Goal: Transaction & Acquisition: Purchase product/service

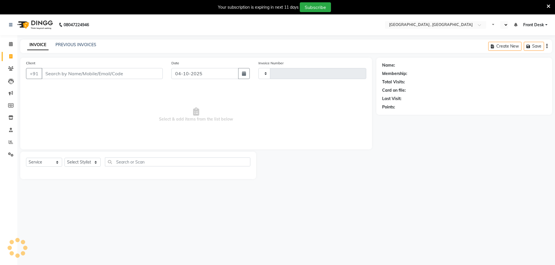
select select "service"
type input "2229"
select select "en"
select select "5111"
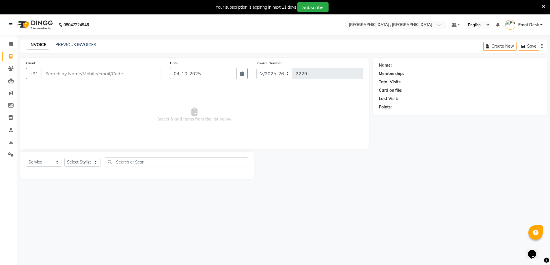
click at [110, 68] on div "Client +91" at bounding box center [94, 72] width 144 height 24
click at [112, 75] on input "Client" at bounding box center [102, 73] width 120 height 11
click at [86, 47] on link "PREVIOUS INVOICES" at bounding box center [75, 44] width 41 height 5
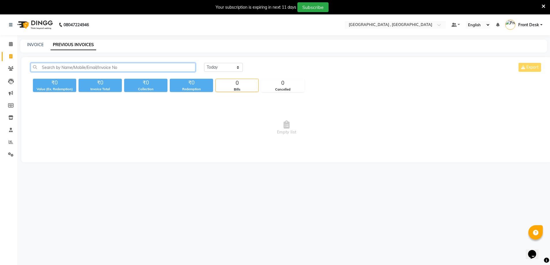
click at [75, 63] on input "text" at bounding box center [113, 67] width 165 height 9
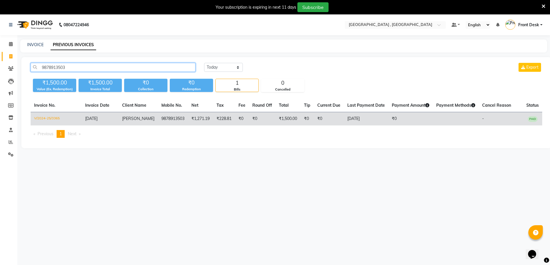
type input "9878913503"
click at [131, 117] on span "[PERSON_NAME]" at bounding box center [138, 118] width 32 height 5
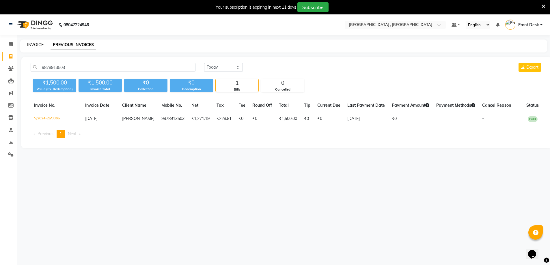
click at [37, 43] on link "INVOICE" at bounding box center [35, 44] width 16 height 5
select select "service"
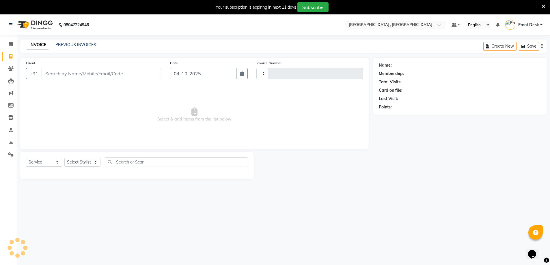
type input "2229"
select select "5111"
click at [70, 47] on link "PREVIOUS INVOICES" at bounding box center [75, 44] width 41 height 5
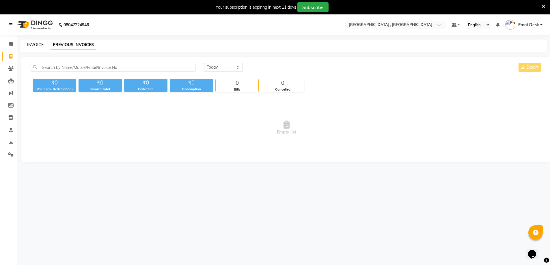
click at [33, 44] on link "INVOICE" at bounding box center [35, 44] width 16 height 5
select select "service"
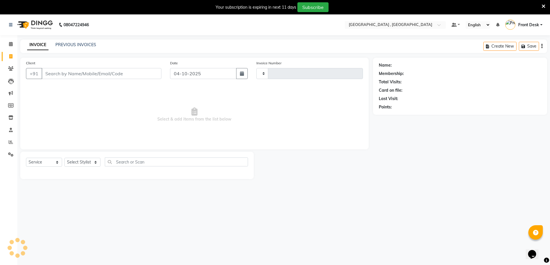
type input "2229"
select select "5111"
click at [58, 44] on link "PREVIOUS INVOICES" at bounding box center [75, 44] width 41 height 5
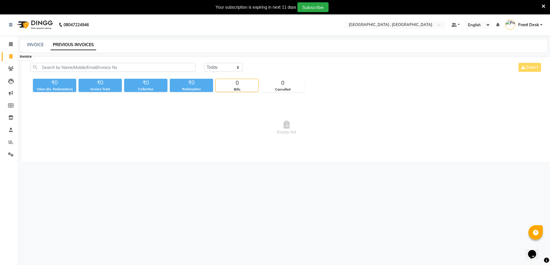
click at [7, 58] on span at bounding box center [11, 56] width 10 height 7
select select "service"
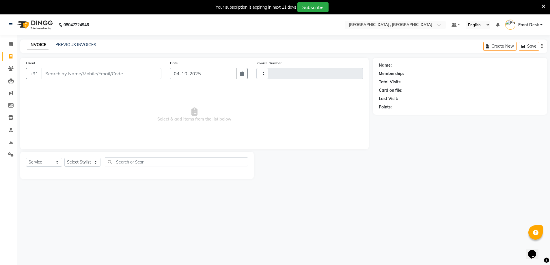
type input "2229"
select select "5111"
click at [78, 43] on link "PREVIOUS INVOICES" at bounding box center [75, 44] width 41 height 5
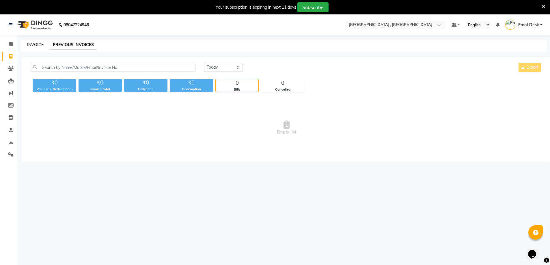
click at [29, 44] on link "INVOICE" at bounding box center [35, 44] width 16 height 5
select select "5111"
select select "service"
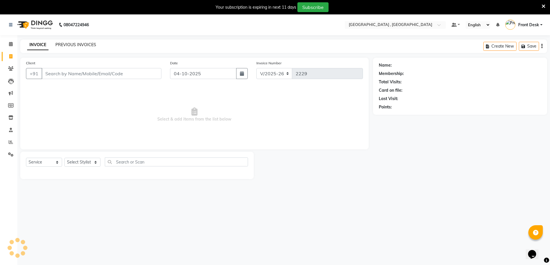
click at [70, 45] on link "PREVIOUS INVOICES" at bounding box center [75, 44] width 41 height 5
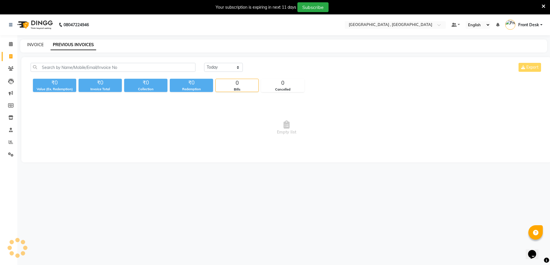
click at [36, 46] on link "INVOICE" at bounding box center [35, 44] width 16 height 5
select select "service"
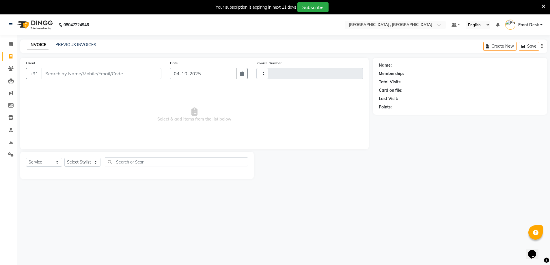
type input "2229"
select select "5111"
click at [59, 44] on link "PREVIOUS INVOICES" at bounding box center [75, 44] width 41 height 5
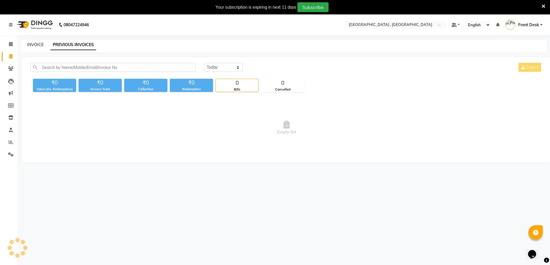
click at [40, 46] on link "INVOICE" at bounding box center [35, 44] width 16 height 5
select select "5111"
select select "service"
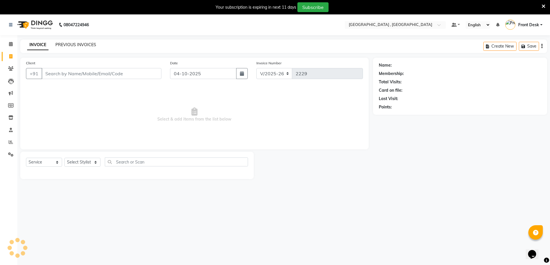
click at [66, 45] on link "PREVIOUS INVOICES" at bounding box center [75, 44] width 41 height 5
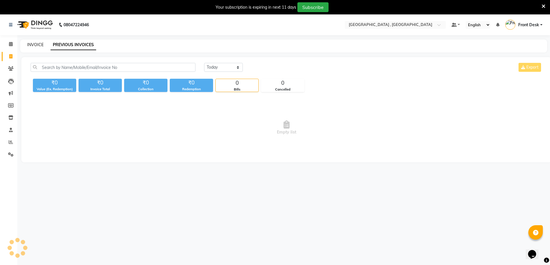
click at [34, 45] on link "INVOICE" at bounding box center [35, 44] width 16 height 5
select select "service"
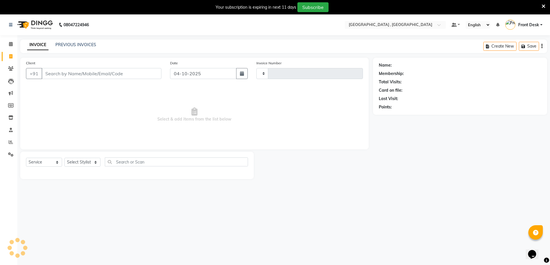
type input "2229"
select select "5111"
click at [69, 42] on link "PREVIOUS INVOICES" at bounding box center [75, 44] width 41 height 5
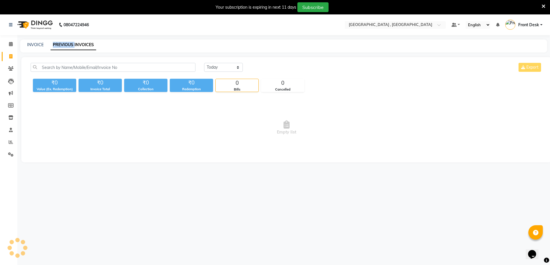
click at [69, 42] on link "PREVIOUS INVOICES" at bounding box center [74, 45] width 46 height 10
click at [36, 44] on link "INVOICE" at bounding box center [35, 44] width 16 height 5
select select "5111"
select select "service"
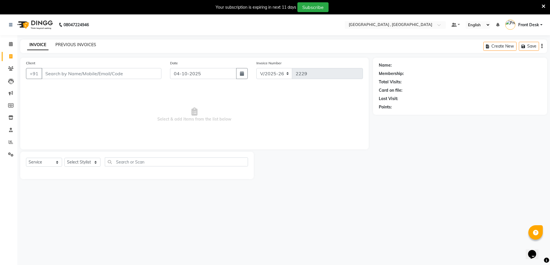
click at [69, 46] on link "PREVIOUS INVOICES" at bounding box center [75, 44] width 41 height 5
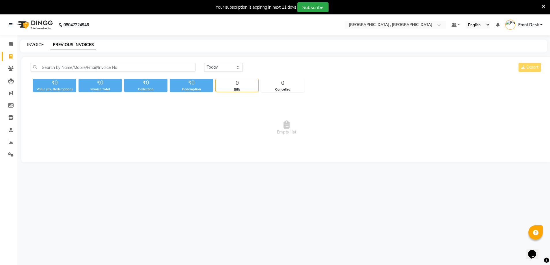
click at [36, 44] on link "INVOICE" at bounding box center [35, 44] width 16 height 5
select select "5111"
select select "service"
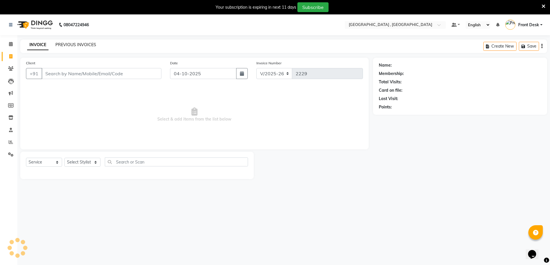
click at [66, 44] on link "PREVIOUS INVOICES" at bounding box center [75, 44] width 41 height 5
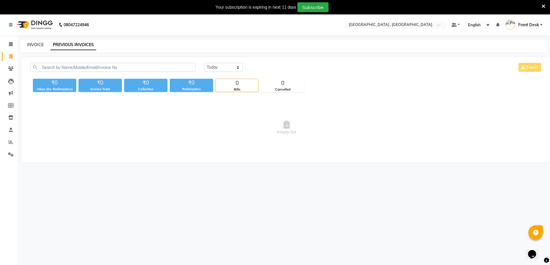
click at [31, 47] on link "INVOICE" at bounding box center [35, 44] width 16 height 5
select select "5111"
select select "service"
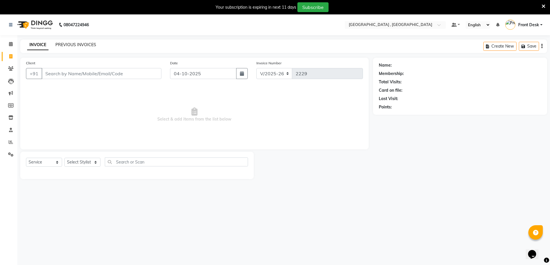
click at [61, 45] on link "PREVIOUS INVOICES" at bounding box center [75, 44] width 41 height 5
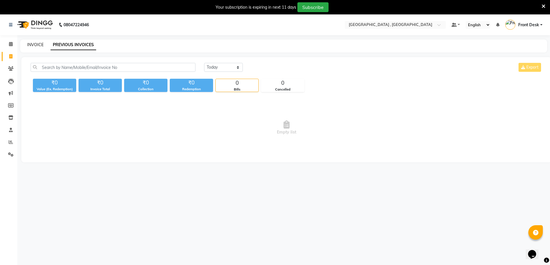
click at [38, 45] on link "INVOICE" at bounding box center [35, 44] width 16 height 5
select select "service"
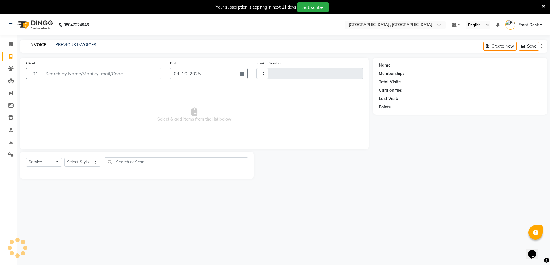
type input "2229"
select select "5111"
click at [64, 48] on div "PREVIOUS INVOICES" at bounding box center [75, 45] width 41 height 6
click at [65, 45] on link "PREVIOUS INVOICES" at bounding box center [75, 44] width 41 height 5
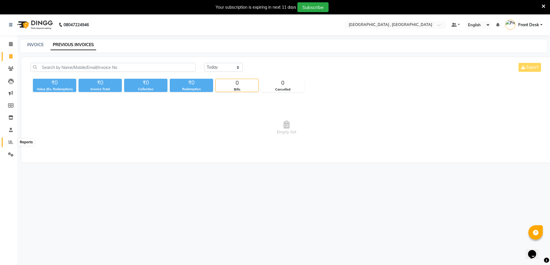
click at [12, 142] on icon at bounding box center [11, 142] width 4 height 4
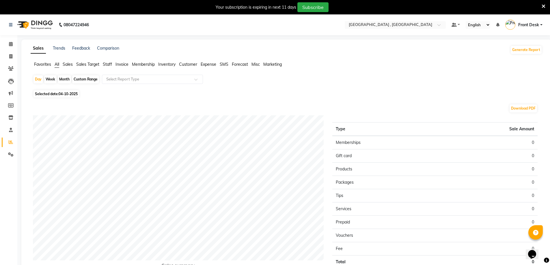
click at [107, 63] on span "Staff" at bounding box center [107, 64] width 9 height 5
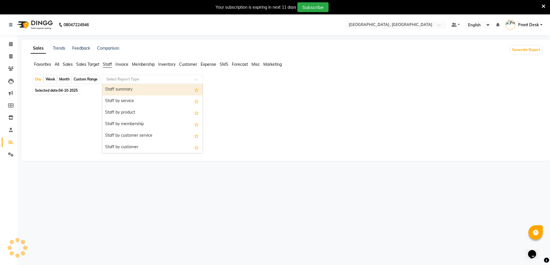
click at [116, 78] on input "text" at bounding box center [146, 80] width 83 height 6
click at [116, 89] on div "Staff summary" at bounding box center [152, 90] width 101 height 12
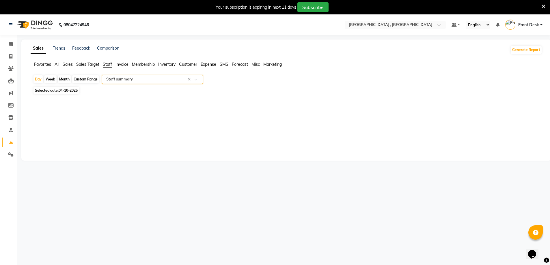
click at [89, 80] on div "Custom Range" at bounding box center [85, 79] width 27 height 8
select select "10"
select select "2025"
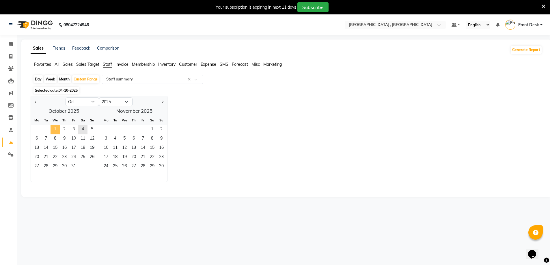
click at [59, 131] on span "1" at bounding box center [55, 129] width 9 height 9
click at [77, 129] on span "3" at bounding box center [73, 129] width 9 height 9
select select "full_report"
select select "csv"
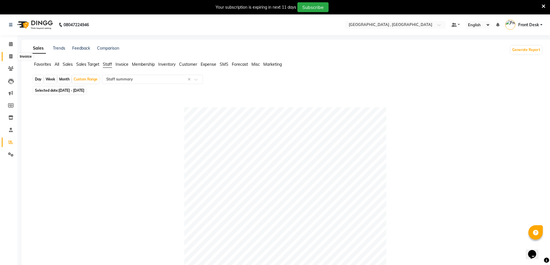
click at [14, 55] on span at bounding box center [11, 56] width 10 height 7
select select "service"
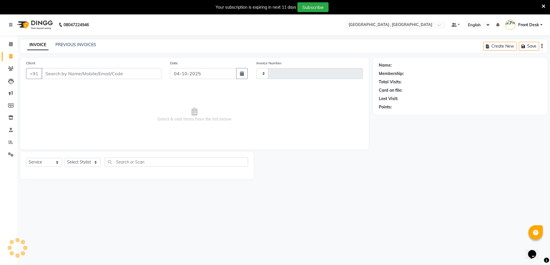
type input "2229"
select select "5111"
click at [67, 44] on link "PREVIOUS INVOICES" at bounding box center [75, 44] width 41 height 5
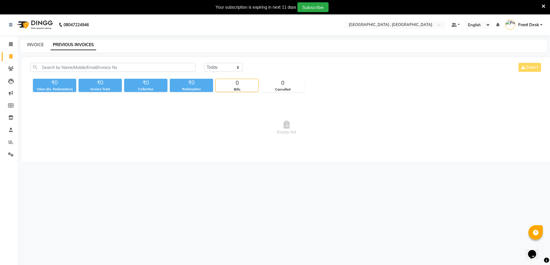
click at [30, 46] on link "INVOICE" at bounding box center [35, 44] width 16 height 5
select select "service"
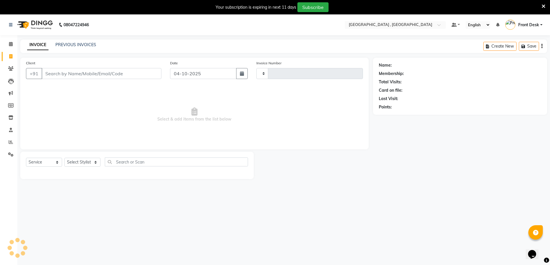
type input "2229"
select select "5111"
click at [79, 45] on link "PREVIOUS INVOICES" at bounding box center [75, 44] width 41 height 5
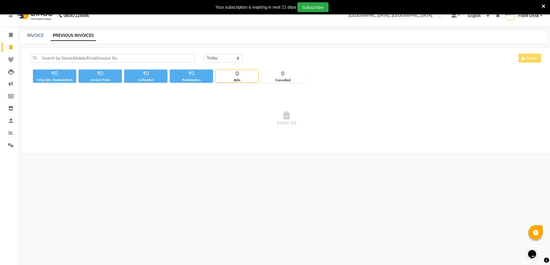
scroll to position [14, 0]
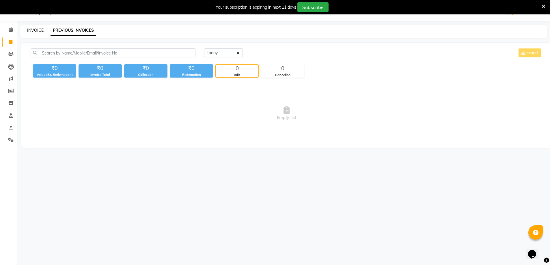
click at [28, 29] on link "INVOICE" at bounding box center [35, 30] width 16 height 5
select select "service"
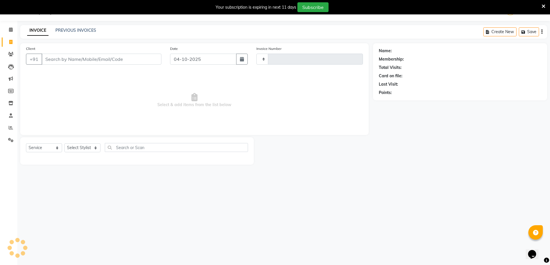
type input "2229"
select select "5111"
click at [77, 31] on link "PREVIOUS INVOICES" at bounding box center [75, 30] width 41 height 5
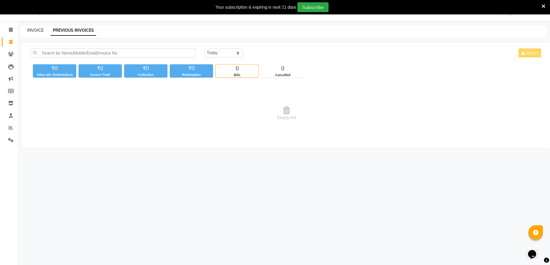
click at [40, 31] on link "INVOICE" at bounding box center [35, 30] width 16 height 5
select select "service"
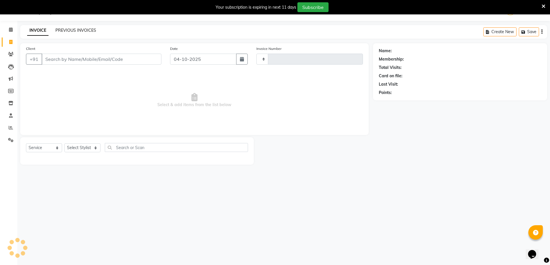
type input "2229"
select select "5111"
click at [77, 30] on link "PREVIOUS INVOICES" at bounding box center [75, 30] width 41 height 5
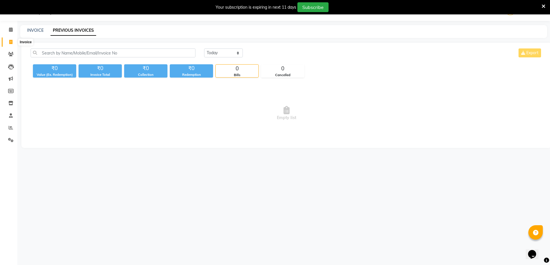
click at [11, 40] on icon at bounding box center [10, 42] width 3 height 4
select select "5111"
select select "service"
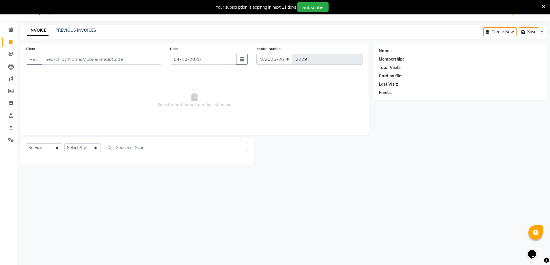
click at [55, 34] on div "INVOICE PREVIOUS INVOICES" at bounding box center [61, 30] width 83 height 7
click at [74, 27] on div "INVOICE PREVIOUS INVOICES Create New Save" at bounding box center [283, 32] width 527 height 14
click at [75, 32] on link "PREVIOUS INVOICES" at bounding box center [75, 30] width 41 height 5
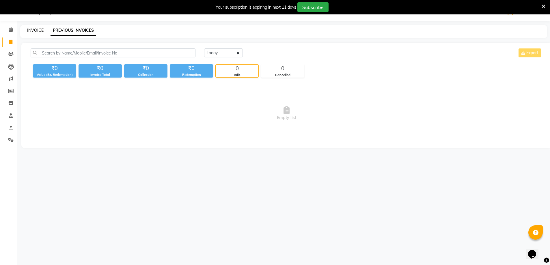
click at [36, 29] on link "INVOICE" at bounding box center [35, 30] width 16 height 5
select select "5111"
select select "service"
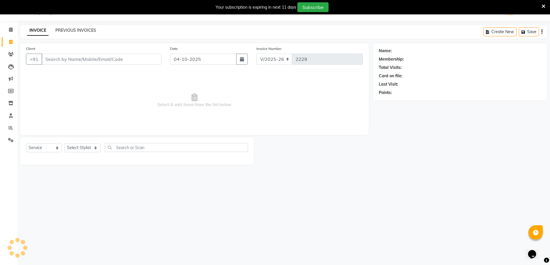
click at [77, 29] on link "PREVIOUS INVOICES" at bounding box center [75, 30] width 41 height 5
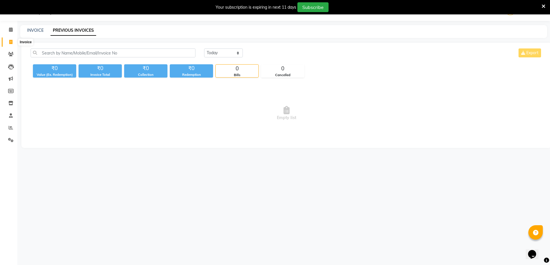
click at [12, 42] on icon at bounding box center [10, 42] width 3 height 4
select select "service"
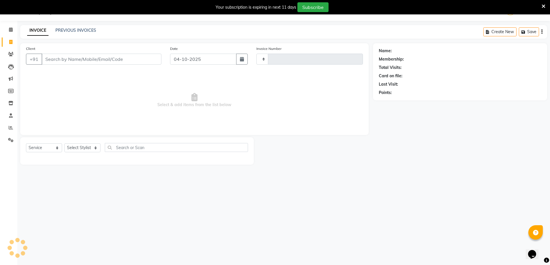
type input "2229"
select select "5111"
click at [64, 29] on link "PREVIOUS INVOICES" at bounding box center [75, 30] width 41 height 5
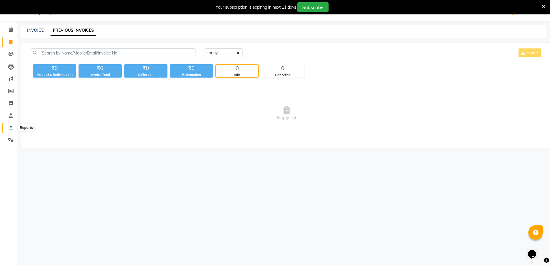
click at [10, 129] on icon at bounding box center [11, 128] width 4 height 4
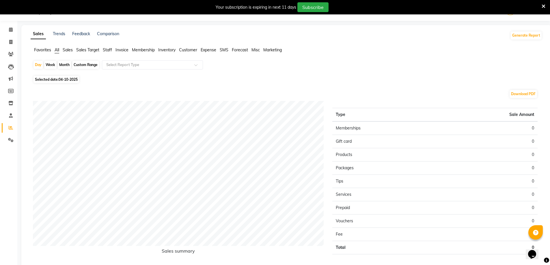
click at [113, 47] on div "Sales Trends Feedback Comparison Generate Report Favorites All Sales Sales Targ…" at bounding box center [286, 154] width 530 height 258
click at [107, 50] on span "Staff" at bounding box center [107, 49] width 9 height 5
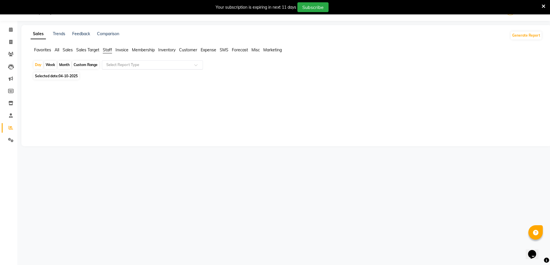
click at [121, 63] on input "text" at bounding box center [146, 65] width 83 height 6
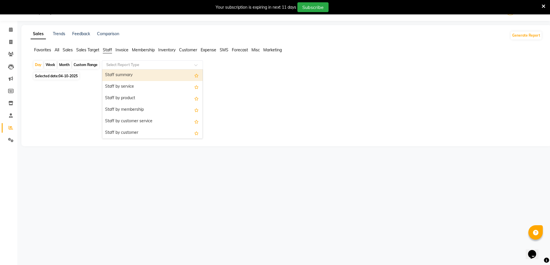
click at [123, 74] on div "Staff summary" at bounding box center [152, 76] width 101 height 12
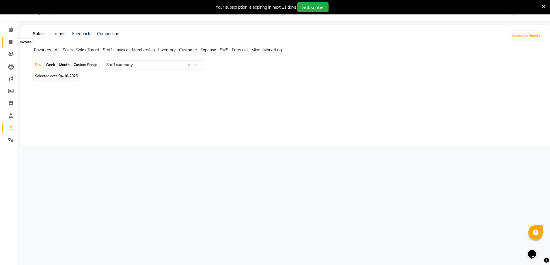
click at [13, 43] on span at bounding box center [11, 42] width 10 height 7
select select "service"
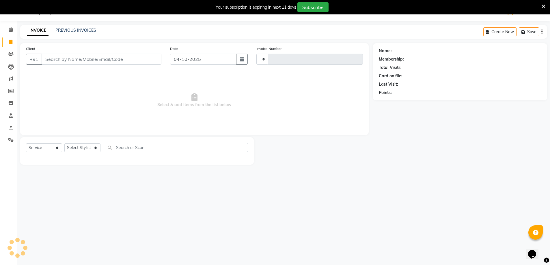
type input "2229"
select select "5111"
click at [68, 31] on link "PREVIOUS INVOICES" at bounding box center [75, 30] width 41 height 5
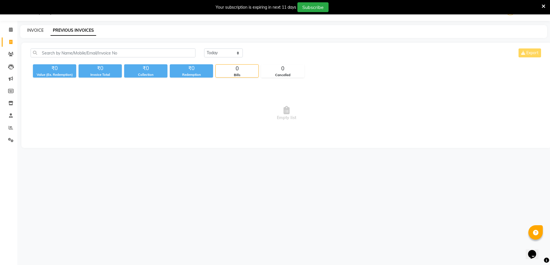
click at [37, 29] on link "INVOICE" at bounding box center [35, 30] width 16 height 5
select select "5111"
select select "service"
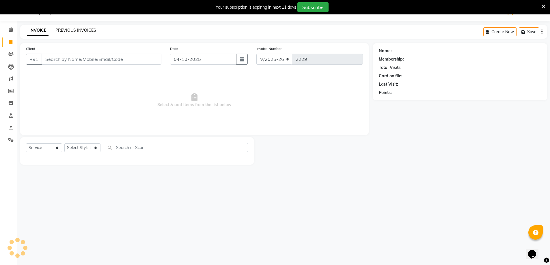
click at [64, 29] on link "PREVIOUS INVOICES" at bounding box center [75, 30] width 41 height 5
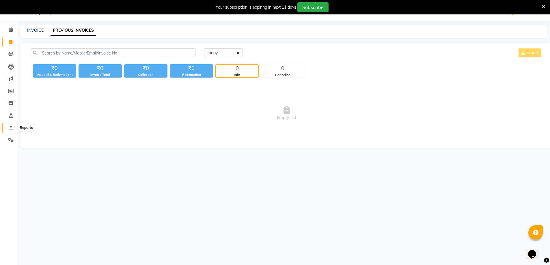
click at [12, 128] on icon at bounding box center [11, 128] width 4 height 4
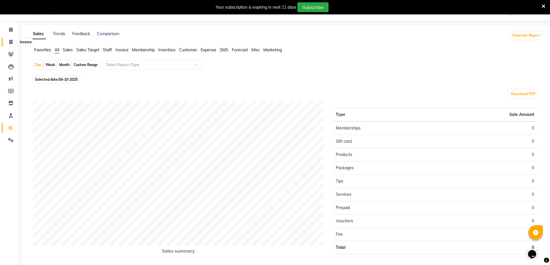
click at [12, 44] on icon at bounding box center [10, 42] width 3 height 4
select select "service"
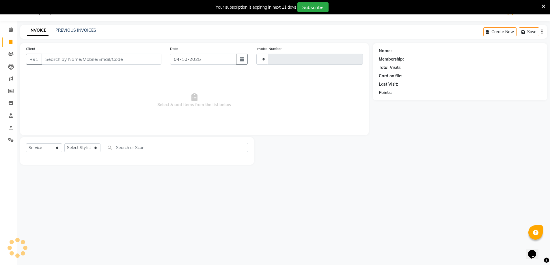
type input "2229"
select select "5111"
click at [68, 29] on link "PREVIOUS INVOICES" at bounding box center [75, 30] width 41 height 5
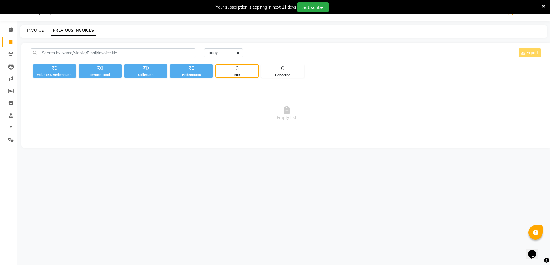
click at [33, 31] on link "INVOICE" at bounding box center [35, 30] width 16 height 5
select select "service"
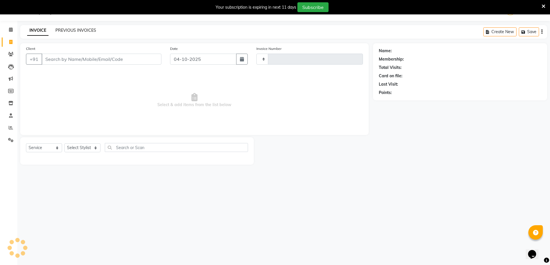
type input "2229"
select select "5111"
click at [64, 29] on link "PREVIOUS INVOICES" at bounding box center [75, 30] width 41 height 5
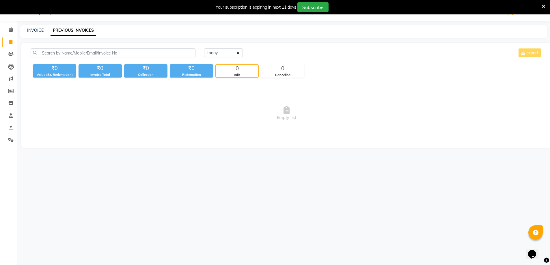
click at [543, 4] on icon at bounding box center [544, 6] width 4 height 5
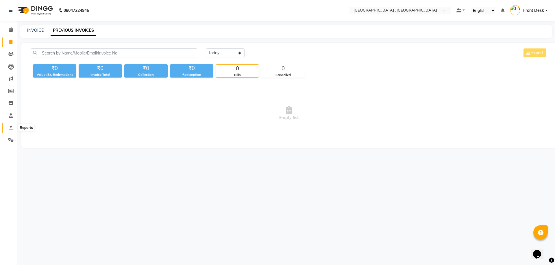
click at [12, 127] on icon at bounding box center [11, 128] width 4 height 4
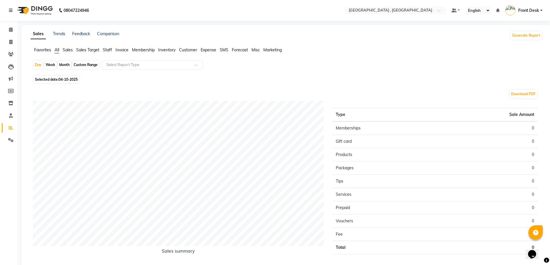
click at [106, 48] on span "Staff" at bounding box center [107, 49] width 9 height 5
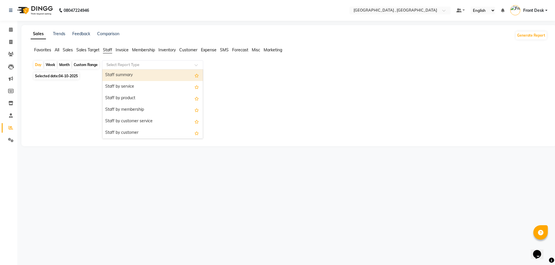
click at [120, 65] on input "text" at bounding box center [146, 65] width 83 height 6
click at [120, 70] on div "Staff summary" at bounding box center [152, 76] width 101 height 12
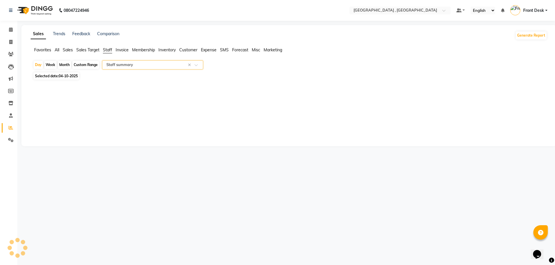
click at [94, 62] on div "Custom Range" at bounding box center [85, 65] width 27 height 8
select select "10"
select select "2025"
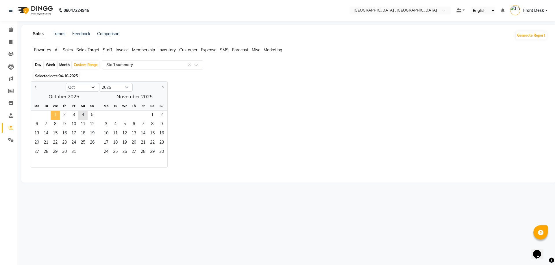
click at [57, 112] on span "1" at bounding box center [55, 115] width 9 height 9
click at [82, 112] on span "4" at bounding box center [82, 115] width 9 height 9
select select "full_report"
select select "csv"
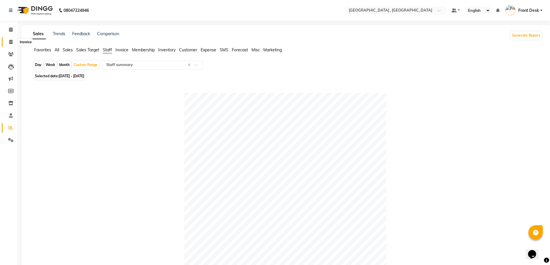
click at [11, 41] on icon at bounding box center [10, 42] width 3 height 4
select select "service"
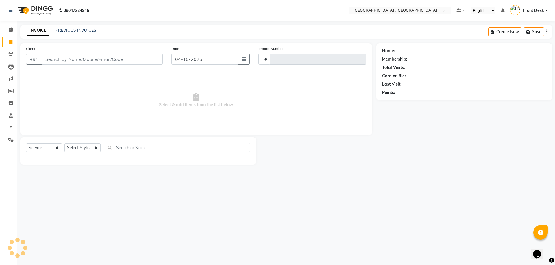
type input "2229"
select select "5111"
click at [64, 28] on link "PREVIOUS INVOICES" at bounding box center [75, 30] width 41 height 5
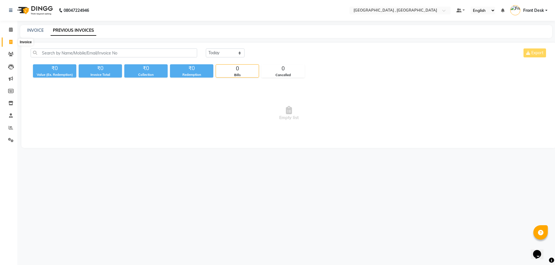
click at [8, 41] on span at bounding box center [11, 42] width 10 height 7
select select "5111"
select select "service"
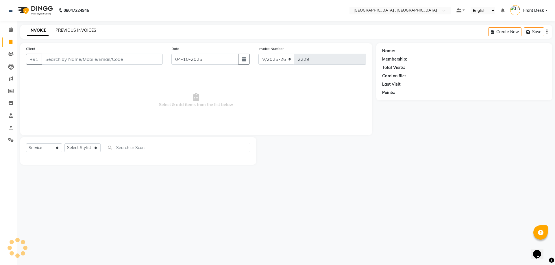
click at [60, 30] on link "PREVIOUS INVOICES" at bounding box center [75, 30] width 41 height 5
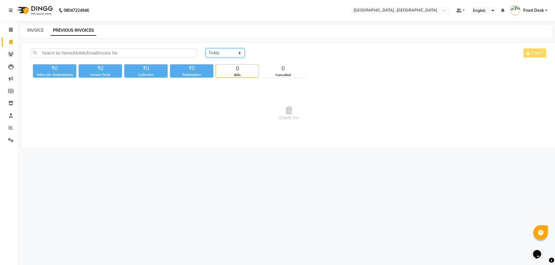
drag, startPoint x: 222, startPoint y: 53, endPoint x: 218, endPoint y: 64, distance: 11.9
click at [222, 53] on select "[DATE] [DATE] Custom Range" at bounding box center [225, 53] width 39 height 9
select select "range"
click at [206, 49] on select "[DATE] [DATE] Custom Range" at bounding box center [225, 53] width 39 height 9
click at [265, 52] on input "04-10-2025" at bounding box center [272, 53] width 40 height 8
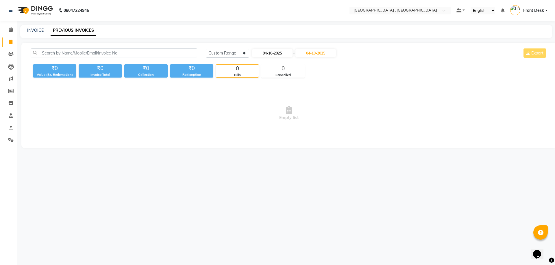
select select "10"
select select "2025"
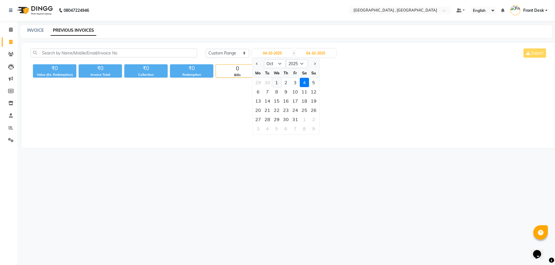
click at [280, 81] on div "1" at bounding box center [276, 82] width 9 height 9
type input "01-10-2025"
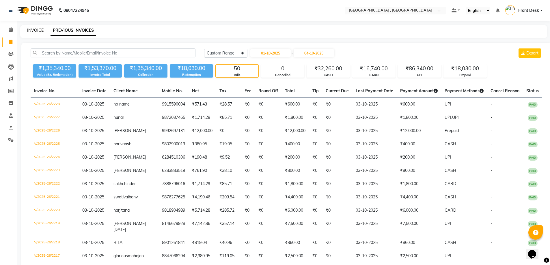
click at [41, 33] on link "INVOICE" at bounding box center [35, 30] width 16 height 5
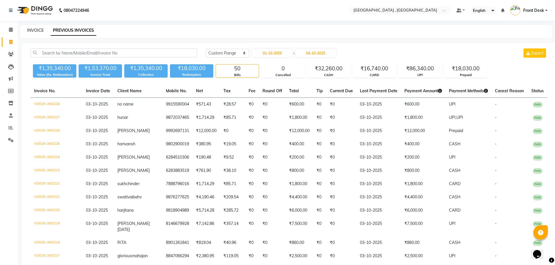
select select "service"
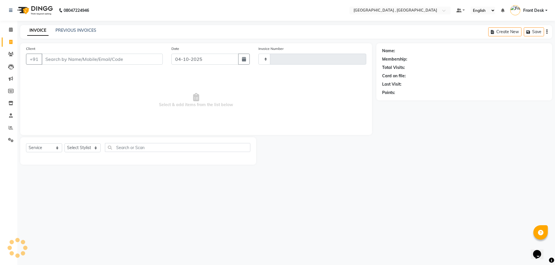
type input "2229"
select select "5111"
click at [70, 62] on input "Client" at bounding box center [102, 59] width 121 height 11
type input "9988443430"
click at [153, 59] on span "Add Client" at bounding box center [147, 59] width 23 height 6
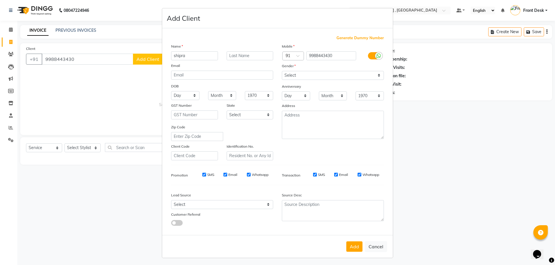
type input "shipra"
click at [287, 75] on select "Select [DEMOGRAPHIC_DATA] [DEMOGRAPHIC_DATA] Other Prefer Not To Say" at bounding box center [333, 75] width 102 height 9
select select "[DEMOGRAPHIC_DATA]"
click at [282, 71] on select "Select [DEMOGRAPHIC_DATA] [DEMOGRAPHIC_DATA] Other Prefer Not To Say" at bounding box center [333, 75] width 102 height 9
click at [352, 248] on button "Add" at bounding box center [354, 247] width 16 height 10
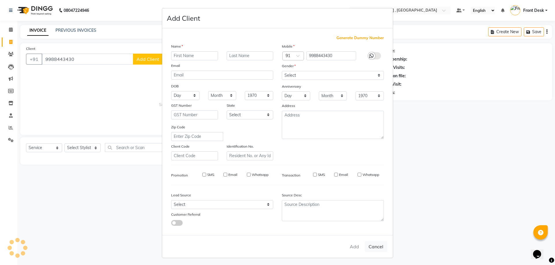
select select
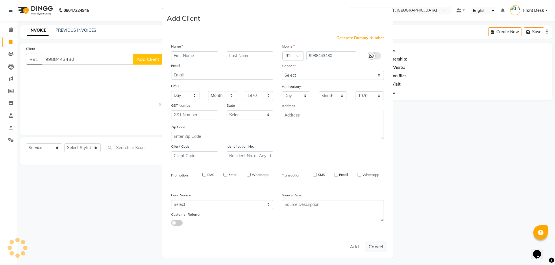
select select
checkbox input "false"
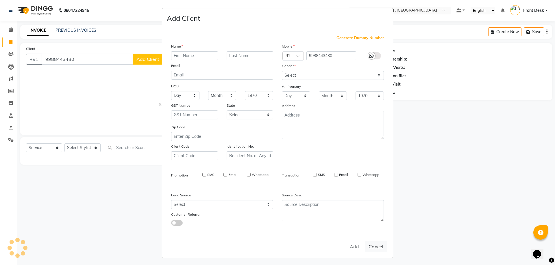
checkbox input "false"
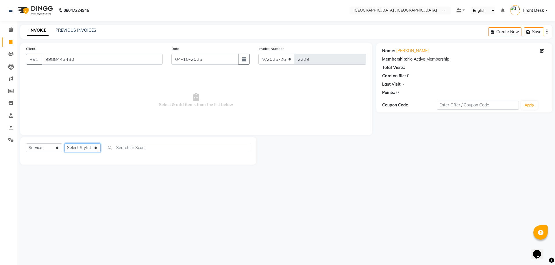
click at [68, 145] on select "Select Stylist anand anil anuj [PERSON_NAME] mam [PERSON_NAME] Front Desk [PERS…" at bounding box center [82, 148] width 36 height 9
select select "78842"
click at [64, 144] on select "Select Stylist anand anil anuj [PERSON_NAME] mam [PERSON_NAME] Front Desk [PERS…" at bounding box center [82, 148] width 36 height 9
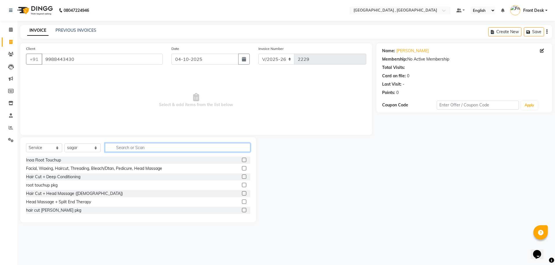
click at [120, 148] on input "text" at bounding box center [177, 147] width 145 height 9
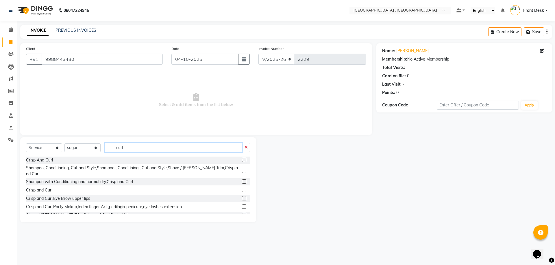
type input "curl"
click at [242, 157] on div at bounding box center [246, 160] width 8 height 7
click at [237, 158] on div "Crisp And Curl" at bounding box center [138, 160] width 224 height 7
click at [242, 159] on label at bounding box center [244, 160] width 4 height 4
click at [242, 159] on input "checkbox" at bounding box center [244, 161] width 4 height 4
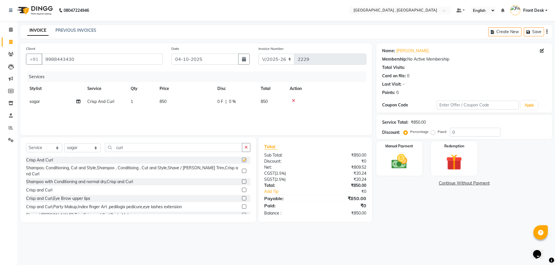
checkbox input "false"
click at [162, 99] on span "850" at bounding box center [162, 101] width 7 height 5
select select "78842"
drag, startPoint x: 209, startPoint y: 101, endPoint x: 153, endPoint y: 103, distance: 55.8
click at [153, 103] on tr "anand anil anuj [PERSON_NAME] mam [PERSON_NAME] Front Desk [PERSON_NAME] [PERSO…" at bounding box center [196, 106] width 340 height 22
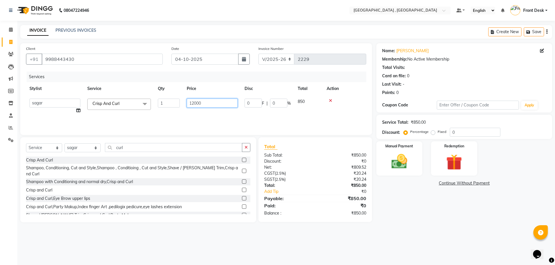
type input "1200"
click at [273, 118] on div "Services Stylist Service Qty Price Disc Total Action anand anil anuj [PERSON_NA…" at bounding box center [196, 101] width 340 height 58
click at [398, 157] on img at bounding box center [399, 161] width 27 height 19
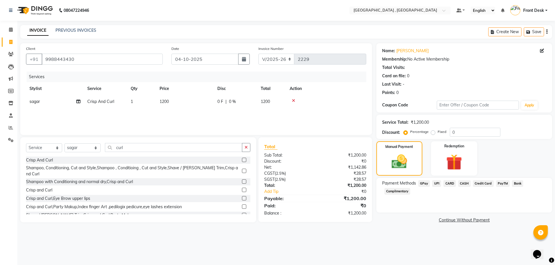
click at [452, 182] on span "CARD" at bounding box center [449, 184] width 12 height 7
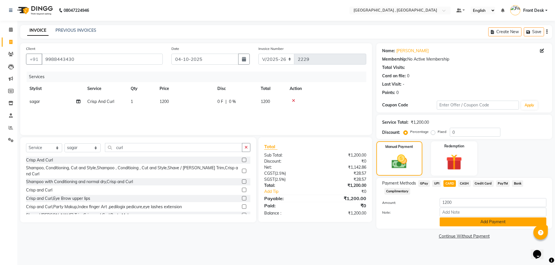
click at [463, 222] on button "Add Payment" at bounding box center [492, 222] width 107 height 9
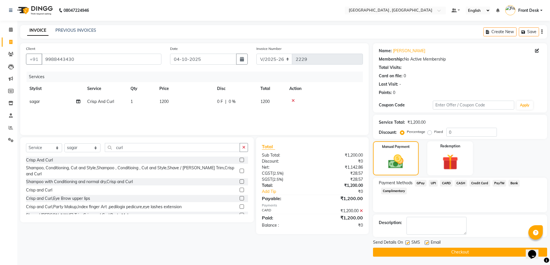
click at [446, 255] on button "Checkout" at bounding box center [460, 252] width 174 height 9
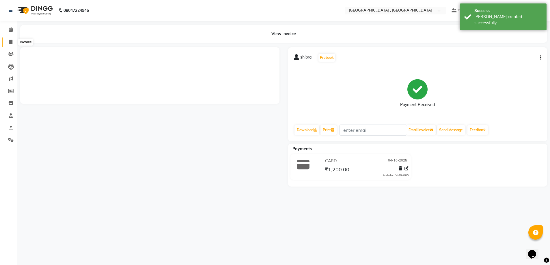
click at [12, 41] on icon at bounding box center [10, 42] width 3 height 4
select select "service"
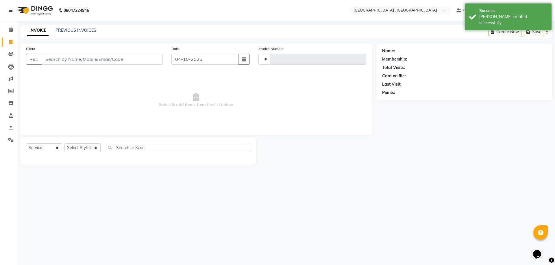
type input "2230"
select select "5111"
click at [68, 29] on link "PREVIOUS INVOICES" at bounding box center [75, 30] width 41 height 5
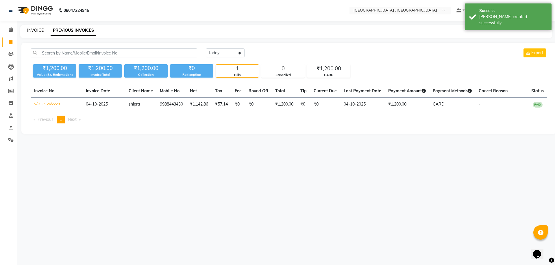
click at [37, 32] on link "INVOICE" at bounding box center [35, 30] width 16 height 5
select select "5111"
select select "service"
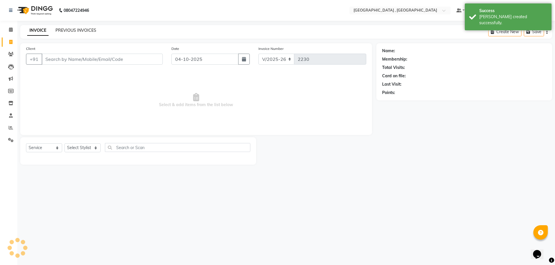
click at [72, 31] on link "PREVIOUS INVOICES" at bounding box center [75, 30] width 41 height 5
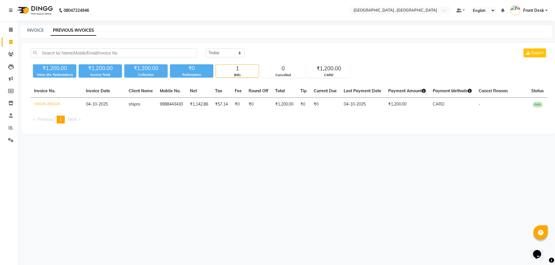
click at [39, 24] on div "08047224946 Select Location × Tress Lounge , Zirakpur Default Panel My Panel En…" at bounding box center [277, 132] width 555 height 265
click at [38, 31] on link "INVOICE" at bounding box center [35, 30] width 16 height 5
select select "service"
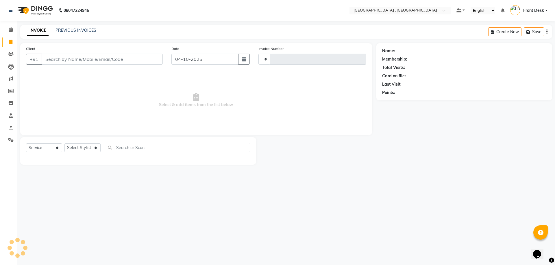
type input "2230"
select select "5111"
click at [106, 59] on input "Client" at bounding box center [102, 59] width 121 height 11
click at [73, 63] on input "Client" at bounding box center [102, 59] width 121 height 11
click at [82, 57] on input "Client" at bounding box center [102, 59] width 121 height 11
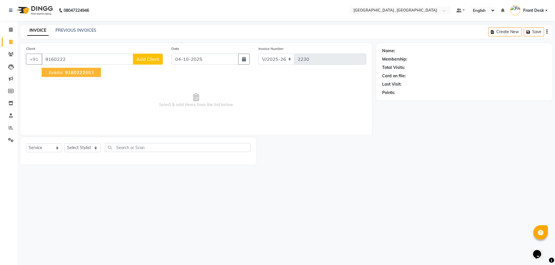
click at [71, 71] on span "9160222" at bounding box center [75, 73] width 20 height 6
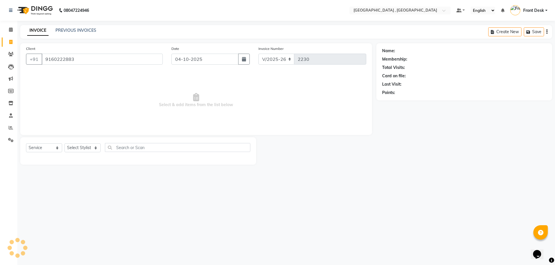
type input "9160222883"
click at [74, 151] on select "Select Stylist anand anil anuj [PERSON_NAME] mam [PERSON_NAME] Front Desk [PERS…" at bounding box center [82, 148] width 36 height 9
select select "32258"
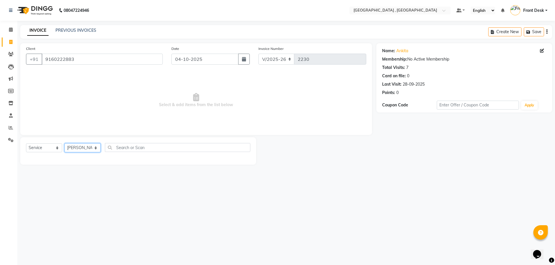
click at [64, 144] on select "Select Stylist anand anil anuj [PERSON_NAME] mam [PERSON_NAME] Front Desk [PERS…" at bounding box center [82, 148] width 36 height 9
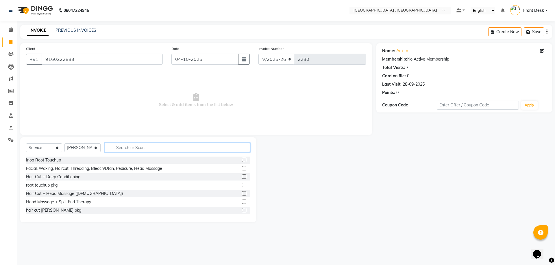
click at [134, 145] on input "text" at bounding box center [177, 147] width 145 height 9
type input "gel"
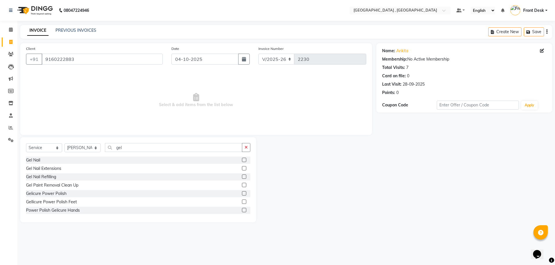
click at [242, 192] on label at bounding box center [244, 194] width 4 height 4
click at [242, 192] on input "checkbox" at bounding box center [244, 194] width 4 height 4
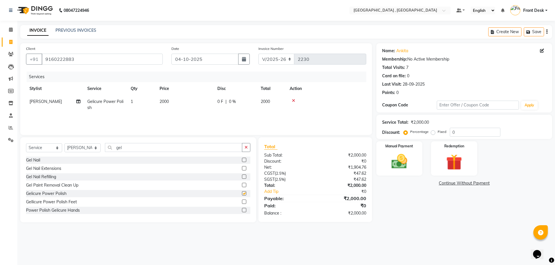
checkbox input "false"
click at [186, 100] on td "2000" at bounding box center [185, 104] width 58 height 19
select select "32258"
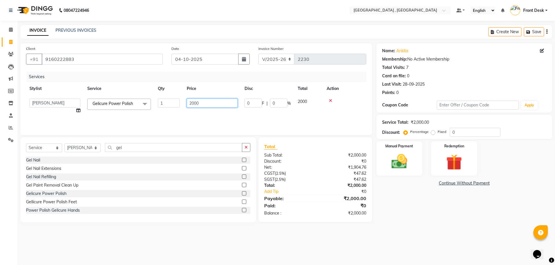
drag, startPoint x: 212, startPoint y: 102, endPoint x: 167, endPoint y: 106, distance: 45.6
click at [167, 106] on tr "anand anil anuj [PERSON_NAME] mam [PERSON_NAME] Front Desk [PERSON_NAME] [PERSO…" at bounding box center [196, 106] width 340 height 22
type input "1000"
click at [179, 118] on div "Services Stylist Service Qty Price Disc Total Action anand anil anuj [PERSON_NA…" at bounding box center [196, 101] width 340 height 58
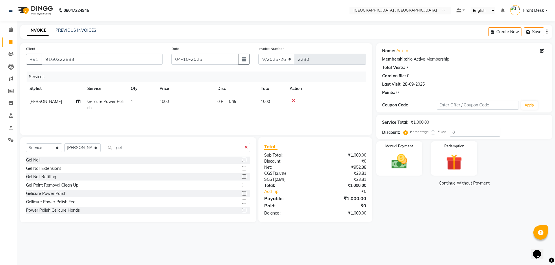
click at [88, 153] on div "Select Service Product Membership Package Voucher Prepaid Gift Card Select Styl…" at bounding box center [138, 150] width 224 height 14
click at [89, 148] on select "Select Stylist anand anil anuj [PERSON_NAME] mam [PERSON_NAME] Front Desk [PERS…" at bounding box center [82, 148] width 36 height 9
select select "65855"
click at [64, 144] on select "Select Stylist anand anil anuj [PERSON_NAME] mam [PERSON_NAME] Front Desk [PERS…" at bounding box center [82, 148] width 36 height 9
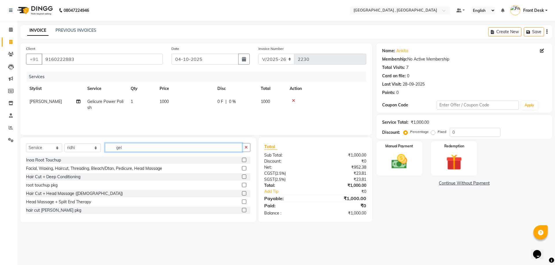
click at [150, 145] on input "gel" at bounding box center [173, 147] width 137 height 9
type input "gel"
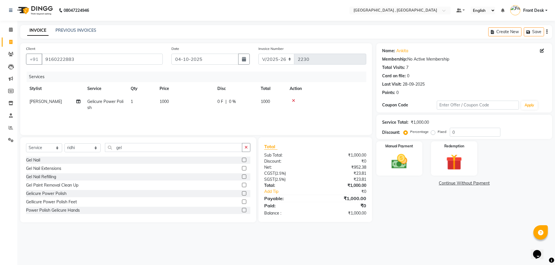
click at [242, 192] on label at bounding box center [244, 194] width 4 height 4
click at [242, 192] on input "checkbox" at bounding box center [244, 194] width 4 height 4
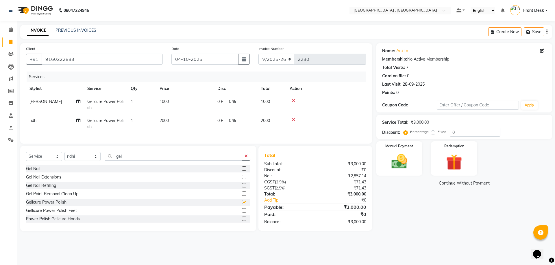
checkbox input "false"
click at [187, 121] on td "2000" at bounding box center [185, 123] width 58 height 19
select select "65855"
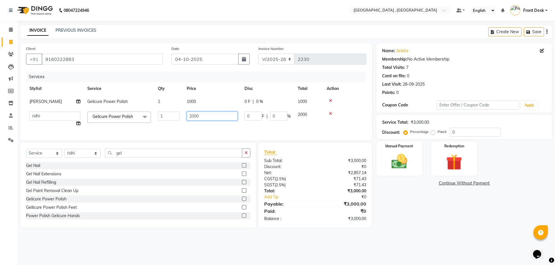
drag, startPoint x: 198, startPoint y: 115, endPoint x: 175, endPoint y: 119, distance: 23.7
click at [175, 119] on tr "anand anil anuj [PERSON_NAME] mam [PERSON_NAME] Front Desk [PERSON_NAME] [PERSO…" at bounding box center [196, 119] width 340 height 22
type input "500"
click at [175, 129] on tr "anand anil anuj [PERSON_NAME] mam [PERSON_NAME] Front Desk [PERSON_NAME] [PERSO…" at bounding box center [196, 119] width 340 height 22
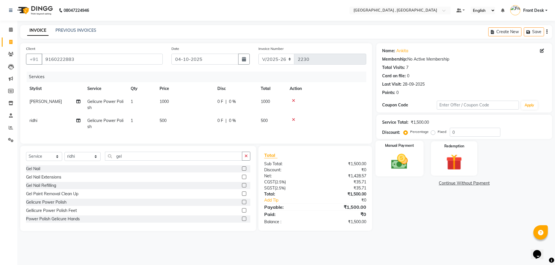
click at [391, 155] on img at bounding box center [399, 161] width 27 height 19
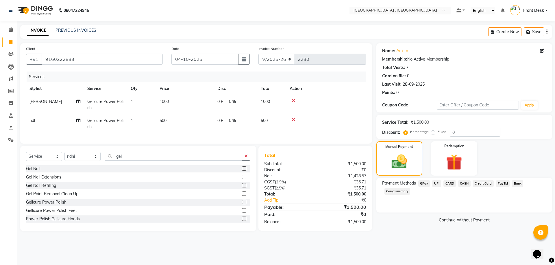
click at [461, 183] on span "CASH" at bounding box center [464, 184] width 12 height 7
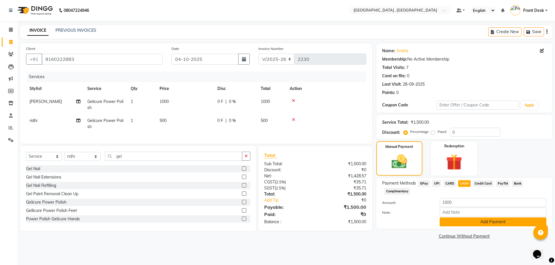
click at [472, 223] on button "Add Payment" at bounding box center [492, 222] width 107 height 9
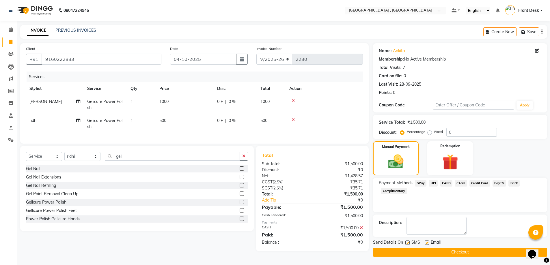
click at [472, 257] on button "Checkout" at bounding box center [460, 252] width 174 height 9
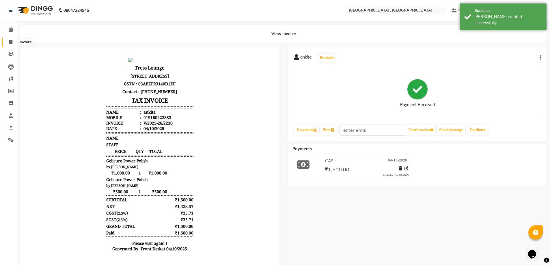
click at [9, 43] on icon at bounding box center [10, 42] width 3 height 4
select select "service"
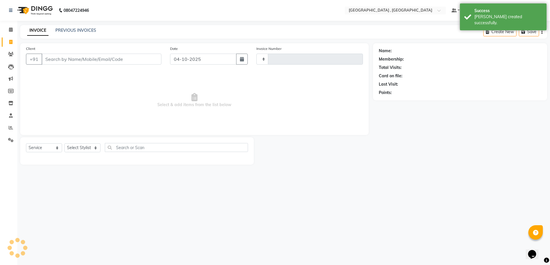
type input "2231"
select select "5111"
click at [64, 29] on link "PREVIOUS INVOICES" at bounding box center [75, 30] width 41 height 5
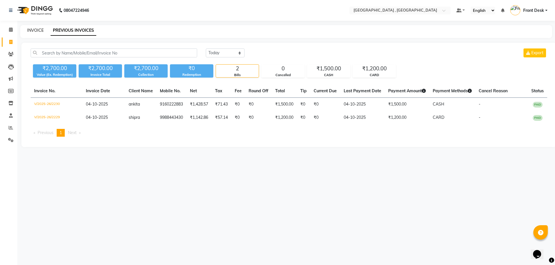
click at [40, 29] on link "INVOICE" at bounding box center [35, 30] width 16 height 5
select select "service"
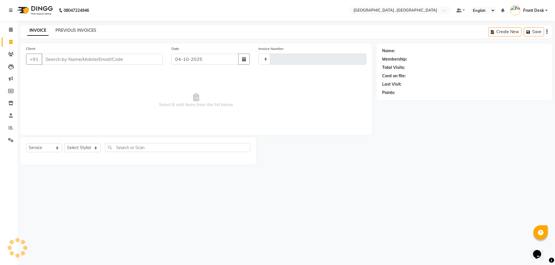
type input "2231"
select select "5111"
click at [61, 29] on link "PREVIOUS INVOICES" at bounding box center [75, 30] width 41 height 5
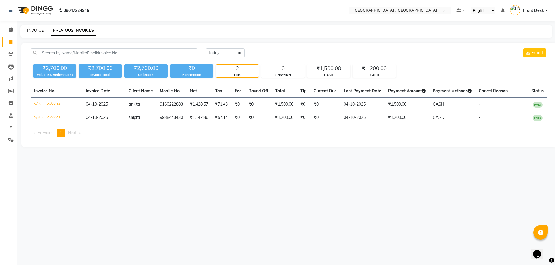
click at [39, 32] on link "INVOICE" at bounding box center [35, 30] width 16 height 5
select select "service"
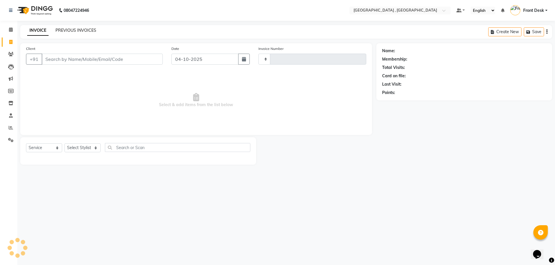
click at [72, 31] on link "PREVIOUS INVOICES" at bounding box center [75, 30] width 41 height 5
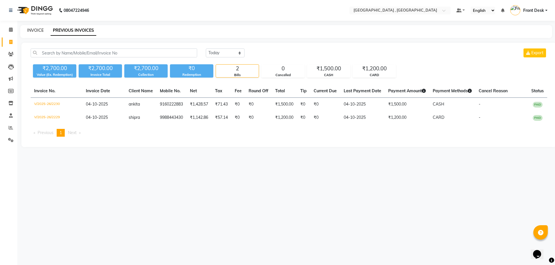
click at [39, 28] on link "INVOICE" at bounding box center [35, 30] width 16 height 5
select select "service"
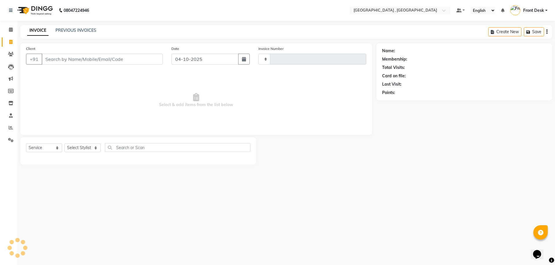
type input "2231"
select select "5111"
click at [66, 29] on link "PREVIOUS INVOICES" at bounding box center [75, 30] width 41 height 5
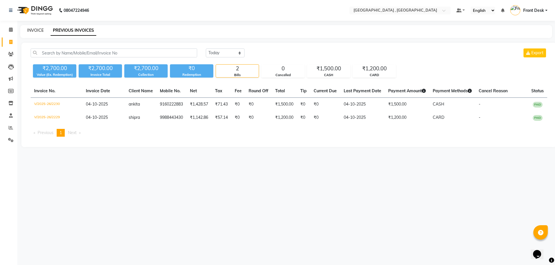
click at [28, 31] on link "INVOICE" at bounding box center [35, 30] width 16 height 5
select select "5111"
select select "service"
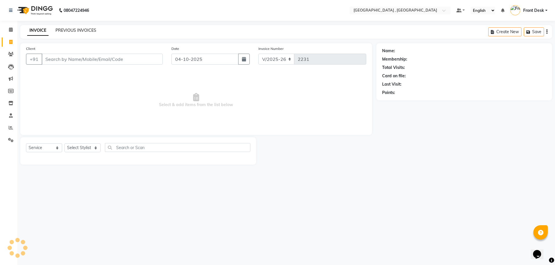
click at [66, 31] on link "PREVIOUS INVOICES" at bounding box center [75, 30] width 41 height 5
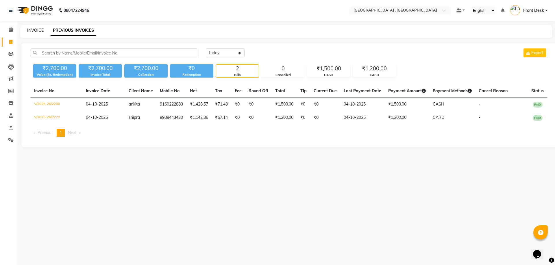
click at [27, 29] on link "INVOICE" at bounding box center [35, 30] width 16 height 5
select select "service"
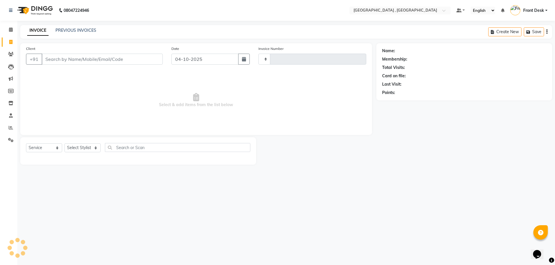
type input "2231"
select select "5111"
click at [63, 30] on link "PREVIOUS INVOICES" at bounding box center [75, 30] width 41 height 5
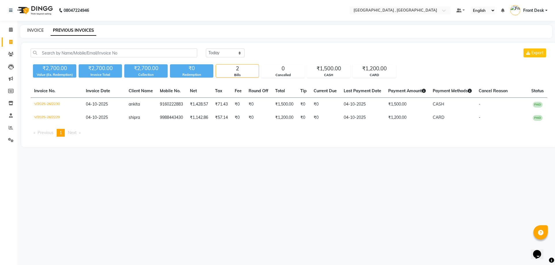
click at [31, 32] on link "INVOICE" at bounding box center [35, 30] width 16 height 5
select select "service"
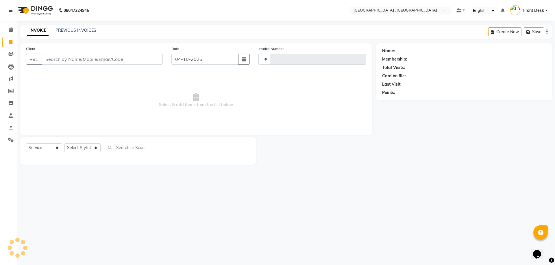
type input "2231"
select select "5111"
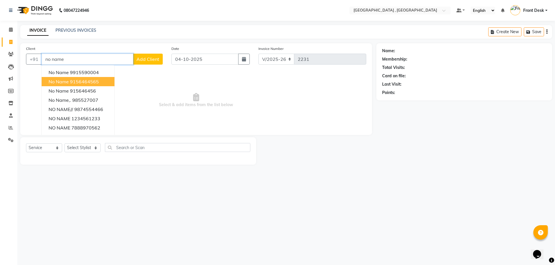
click at [104, 82] on button "no name 9156464565" at bounding box center [78, 81] width 73 height 9
type input "9156464565"
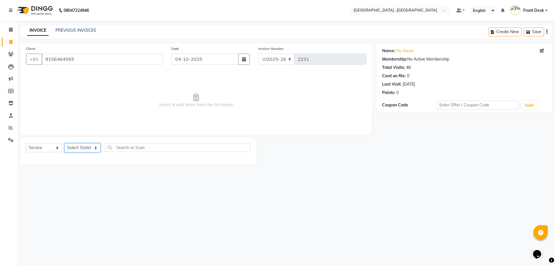
click at [73, 148] on select "Select Stylist anand anil anuj [PERSON_NAME] mam [PERSON_NAME] Front Desk [PERS…" at bounding box center [82, 148] width 36 height 9
select select "93620"
click at [64, 144] on select "Select Stylist anand anil anuj [PERSON_NAME] mam [PERSON_NAME] Front Desk [PERS…" at bounding box center [82, 148] width 36 height 9
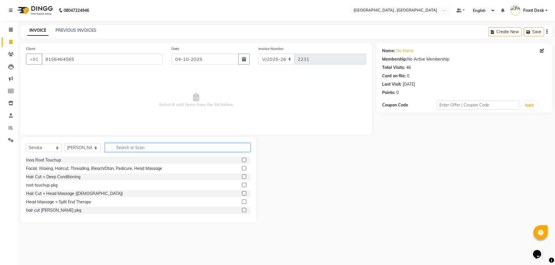
click at [124, 147] on input "text" at bounding box center [177, 147] width 145 height 9
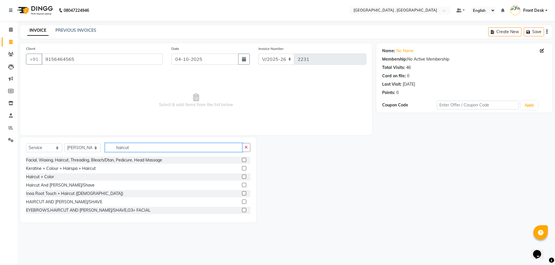
type input "haircut"
click at [242, 186] on label at bounding box center [244, 185] width 4 height 4
click at [242, 186] on input "checkbox" at bounding box center [244, 186] width 4 height 4
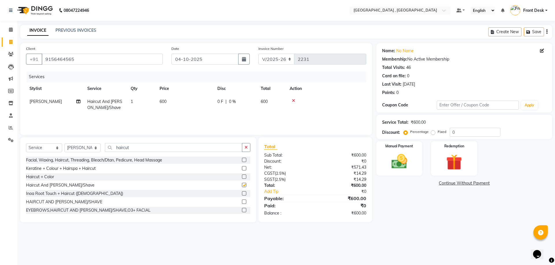
checkbox input "false"
click at [400, 159] on img at bounding box center [399, 161] width 27 height 19
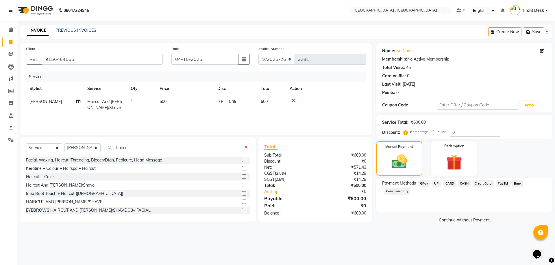
click at [466, 184] on span "CASH" at bounding box center [464, 184] width 12 height 7
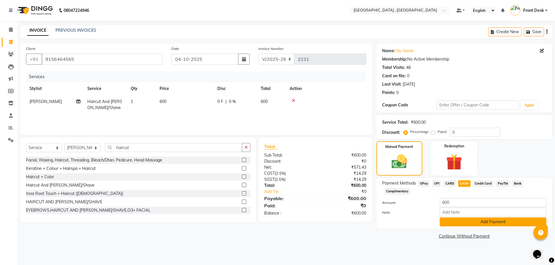
click at [454, 222] on button "Add Payment" at bounding box center [492, 222] width 107 height 9
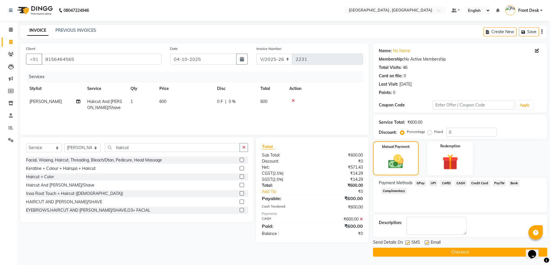
click at [454, 253] on button "Checkout" at bounding box center [460, 252] width 174 height 9
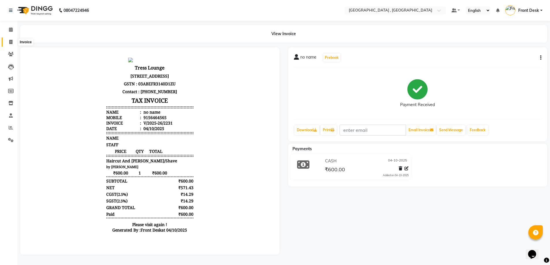
click at [10, 40] on icon at bounding box center [10, 42] width 3 height 4
select select "service"
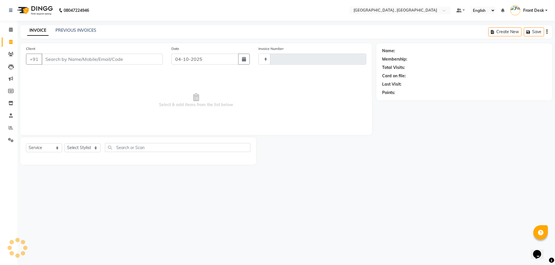
type input "2232"
select select "5111"
click at [63, 31] on link "PREVIOUS INVOICES" at bounding box center [75, 30] width 41 height 5
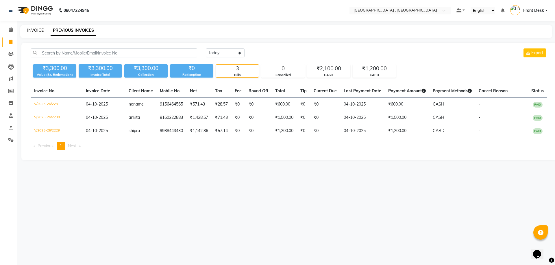
click at [36, 31] on link "INVOICE" at bounding box center [35, 30] width 16 height 5
select select "service"
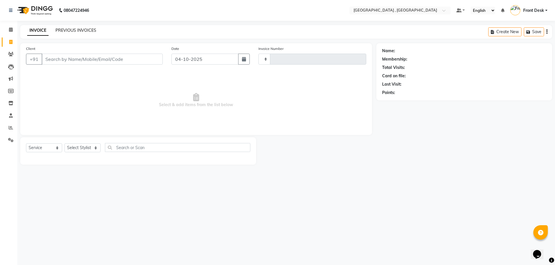
type input "2232"
select select "5111"
click at [60, 30] on link "PREVIOUS INVOICES" at bounding box center [75, 30] width 41 height 5
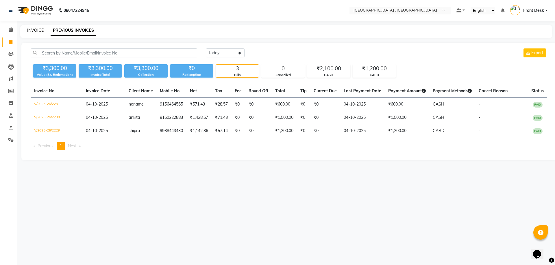
click at [35, 31] on link "INVOICE" at bounding box center [35, 30] width 16 height 5
select select "service"
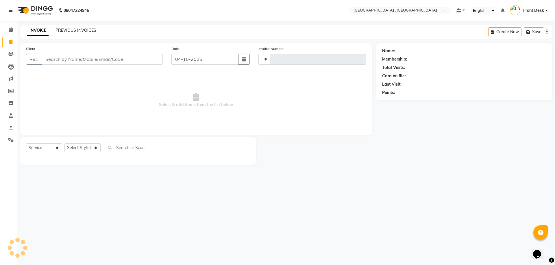
type input "2232"
select select "5111"
click at [85, 29] on link "PREVIOUS INVOICES" at bounding box center [75, 30] width 41 height 5
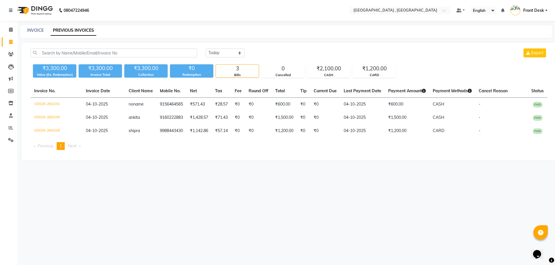
click at [39, 36] on div "INVOICE PREVIOUS INVOICES" at bounding box center [286, 31] width 532 height 13
click at [39, 33] on div "INVOICE" at bounding box center [35, 30] width 16 height 6
click at [39, 27] on div "INVOICE PREVIOUS INVOICES" at bounding box center [286, 31] width 532 height 13
click at [39, 31] on link "INVOICE" at bounding box center [35, 30] width 16 height 5
select select "service"
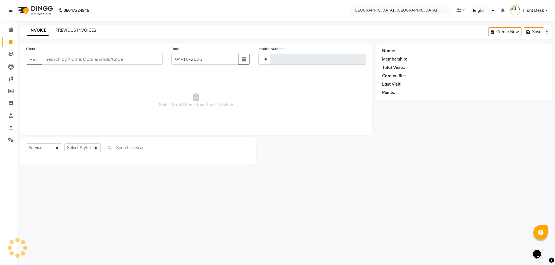
click at [64, 29] on link "PREVIOUS INVOICES" at bounding box center [75, 30] width 41 height 5
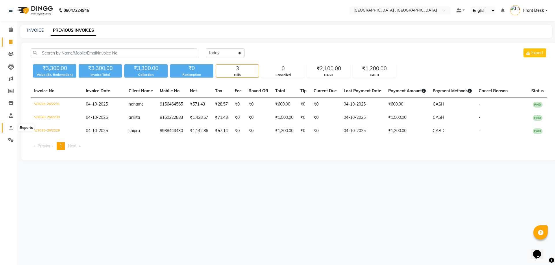
click at [7, 128] on span at bounding box center [11, 128] width 10 height 7
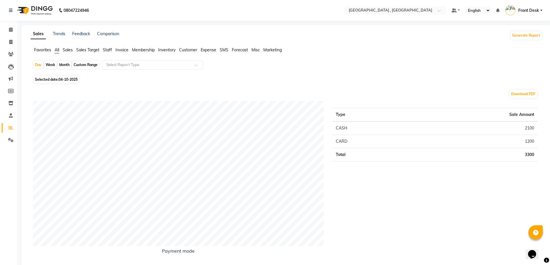
click at [107, 51] on span "Staff" at bounding box center [107, 49] width 9 height 5
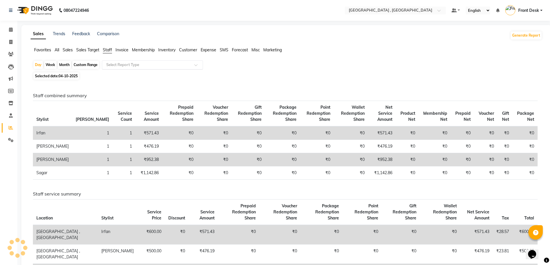
click at [116, 62] on div "Select Report Type" at bounding box center [152, 64] width 101 height 9
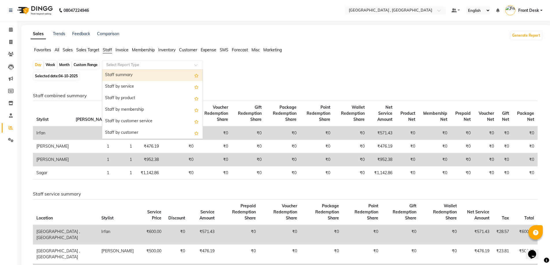
click at [116, 75] on div "Staff summary" at bounding box center [152, 76] width 101 height 12
select select "full_report"
select select "csv"
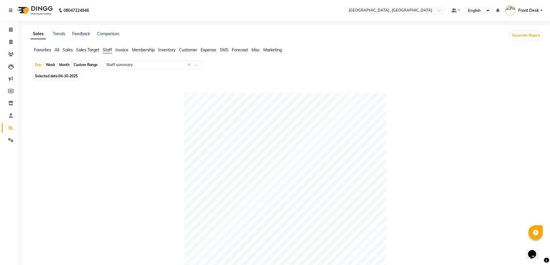
click at [83, 64] on div "Custom Range" at bounding box center [85, 65] width 27 height 8
select select "10"
select select "2025"
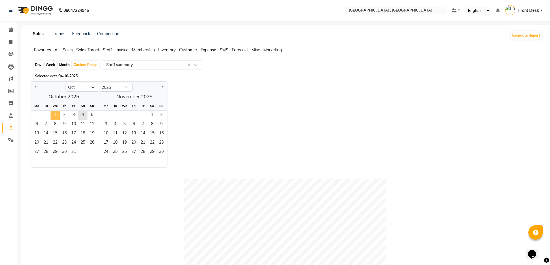
click at [57, 116] on span "1" at bounding box center [55, 115] width 9 height 9
click at [85, 112] on span "4" at bounding box center [82, 115] width 9 height 9
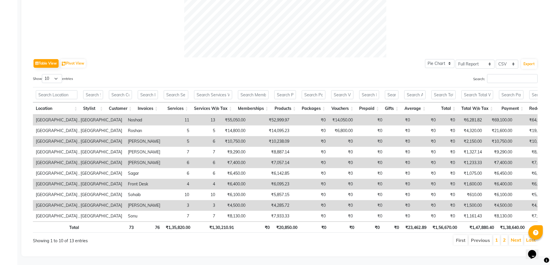
scroll to position [246, 0]
click at [506, 237] on li "2" at bounding box center [504, 240] width 7 height 10
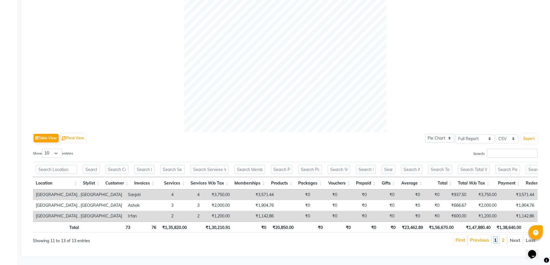
click at [495, 237] on link "1" at bounding box center [495, 240] width 3 height 6
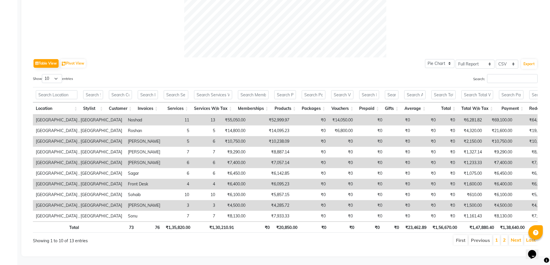
scroll to position [246, 0]
click at [503, 236] on li "2" at bounding box center [504, 240] width 7 height 10
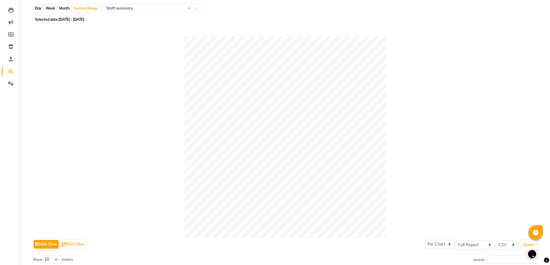
scroll to position [0, 0]
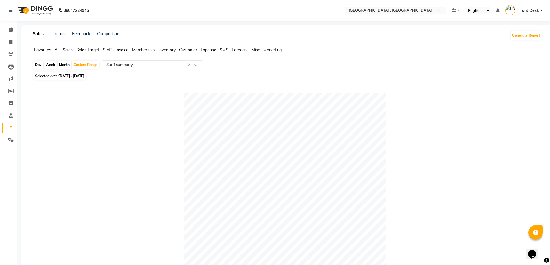
click at [58, 49] on span "All" at bounding box center [57, 49] width 5 height 5
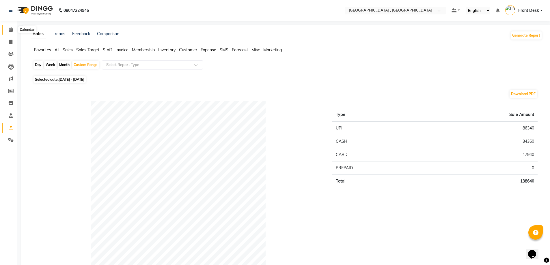
click at [8, 27] on span at bounding box center [11, 30] width 10 height 7
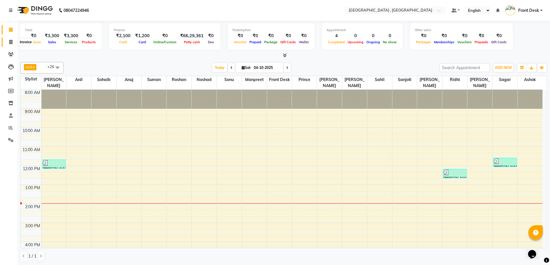
click at [14, 43] on span at bounding box center [11, 42] width 10 height 7
select select "service"
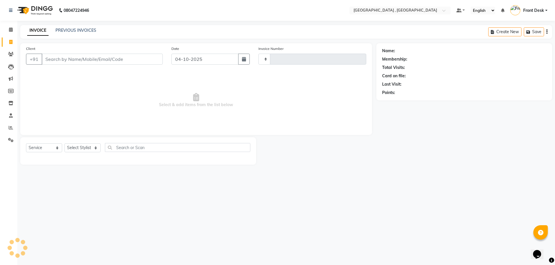
type input "2232"
select select "5111"
click at [99, 60] on input "Client" at bounding box center [102, 59] width 121 height 11
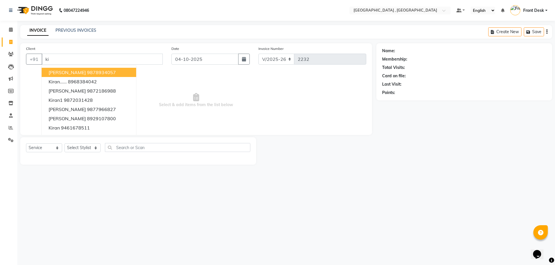
type input "k"
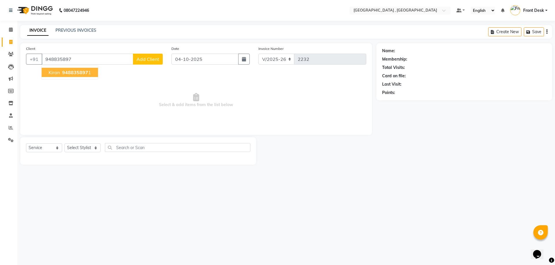
click at [62, 71] on span "948835897" at bounding box center [75, 73] width 26 height 6
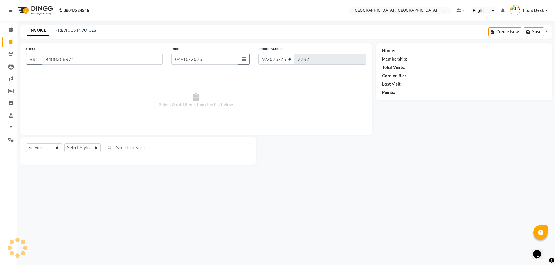
type input "9488358971"
click at [88, 149] on select "Select Stylist anand anil anuj [PERSON_NAME] mam [PERSON_NAME] Front Desk [PERS…" at bounding box center [82, 148] width 36 height 9
select select "32312"
click at [64, 144] on select "Select Stylist anand anil anuj [PERSON_NAME] mam [PERSON_NAME] Front Desk [PERS…" at bounding box center [82, 148] width 36 height 9
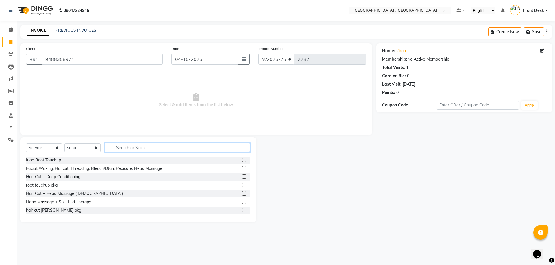
click at [118, 146] on input "text" at bounding box center [177, 147] width 145 height 9
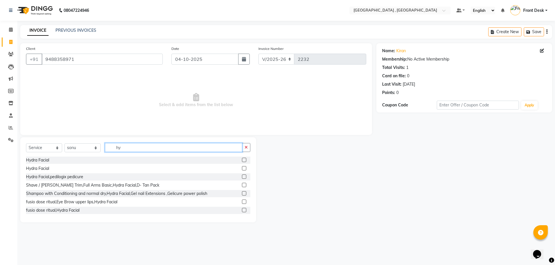
type input "h"
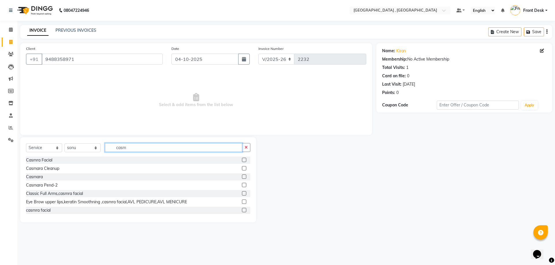
type input "casm"
click at [242, 159] on label at bounding box center [244, 160] width 4 height 4
click at [242, 159] on input "checkbox" at bounding box center [244, 161] width 4 height 4
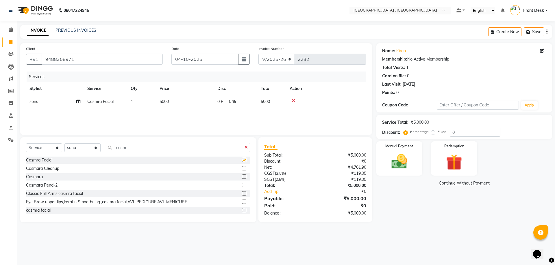
checkbox input "false"
click at [181, 100] on td "5000" at bounding box center [185, 101] width 58 height 13
select select "32312"
drag, startPoint x: 200, startPoint y: 102, endPoint x: 172, endPoint y: 102, distance: 27.7
click at [172, 102] on tr "anand anil anuj [PERSON_NAME] mam [PERSON_NAME] Front Desk [PERSON_NAME] [PERSO…" at bounding box center [196, 106] width 340 height 22
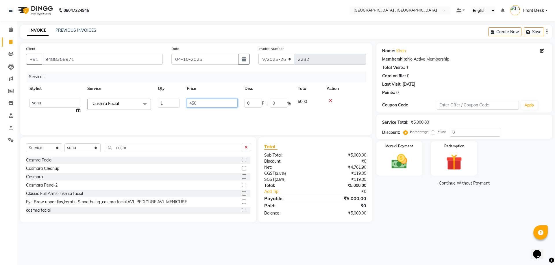
type input "4500"
click at [265, 110] on div "Services Stylist Service Qty Price Disc Total Action [PERSON_NAME] Casmra Facia…" at bounding box center [196, 101] width 340 height 58
click at [387, 174] on div "Manual Payment" at bounding box center [399, 159] width 48 height 36
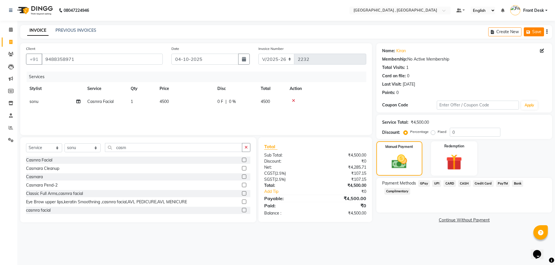
click at [535, 27] on button "Save" at bounding box center [533, 31] width 20 height 9
click at [438, 181] on span "UPI" at bounding box center [436, 184] width 9 height 7
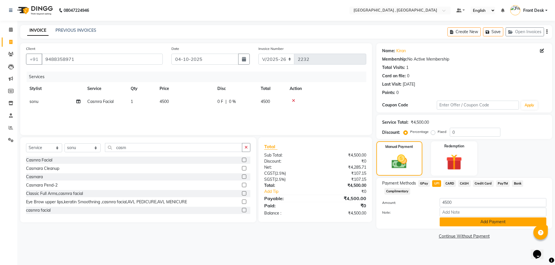
click at [456, 221] on button "Add Payment" at bounding box center [492, 222] width 107 height 9
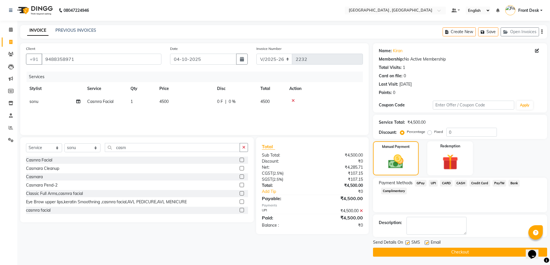
click at [435, 254] on button "Checkout" at bounding box center [460, 252] width 174 height 9
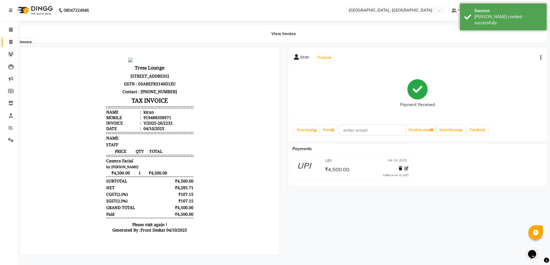
click at [14, 42] on span at bounding box center [11, 42] width 10 height 7
select select "service"
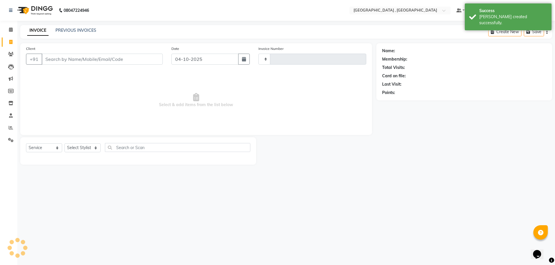
type input "2233"
select select "5111"
click at [70, 34] on div "INVOICE PREVIOUS INVOICES" at bounding box center [61, 30] width 83 height 7
click at [71, 32] on link "PREVIOUS INVOICES" at bounding box center [75, 30] width 41 height 5
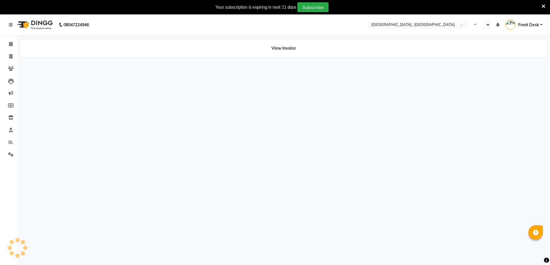
select select "en"
